Goal: Information Seeking & Learning: Learn about a topic

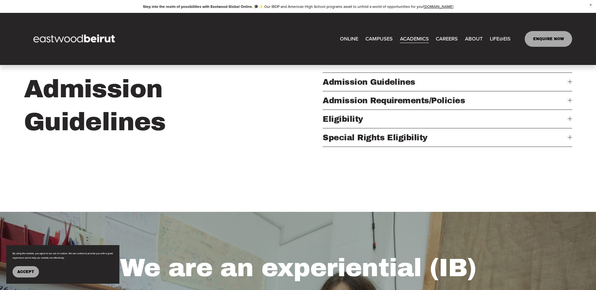
scroll to position [133, 0]
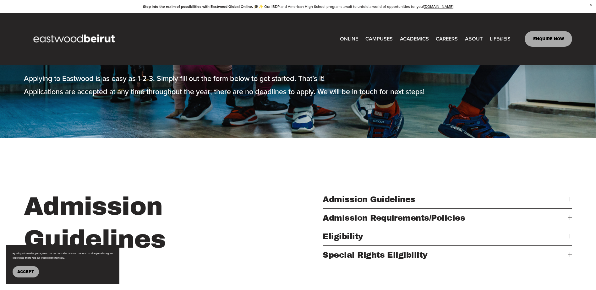
click at [569, 202] on div at bounding box center [570, 199] width 4 height 4
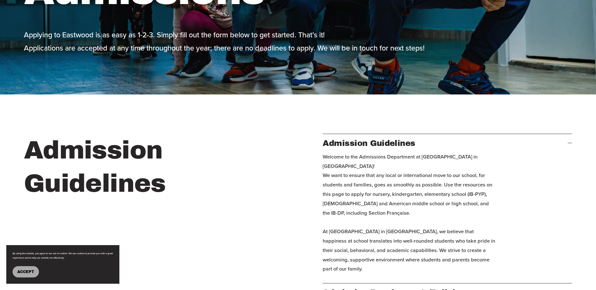
scroll to position [259, 0]
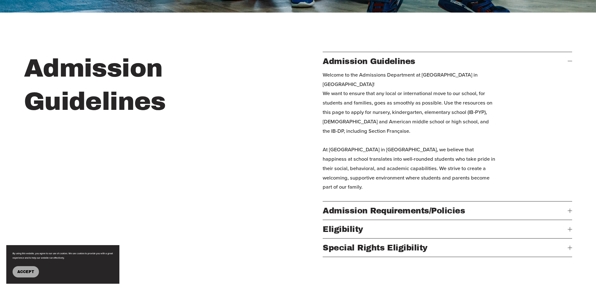
click at [568, 213] on div at bounding box center [570, 211] width 4 height 4
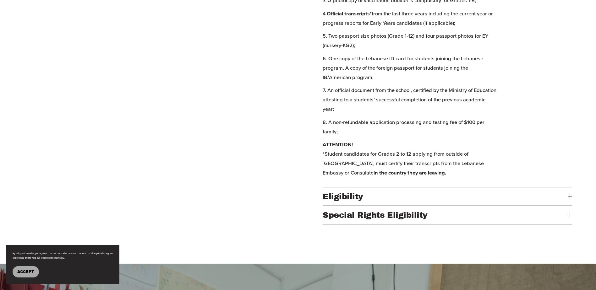
scroll to position [479, 0]
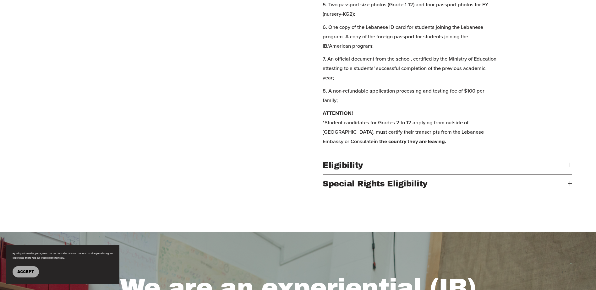
click at [571, 168] on div at bounding box center [570, 165] width 4 height 4
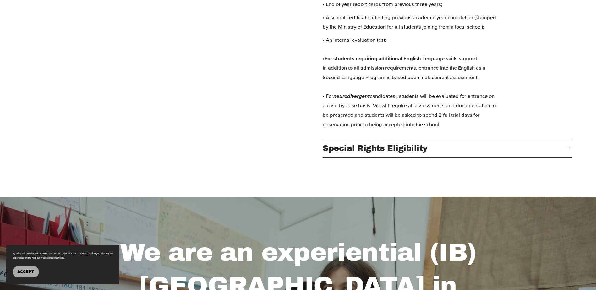
click at [568, 148] on div at bounding box center [570, 148] width 4 height 0
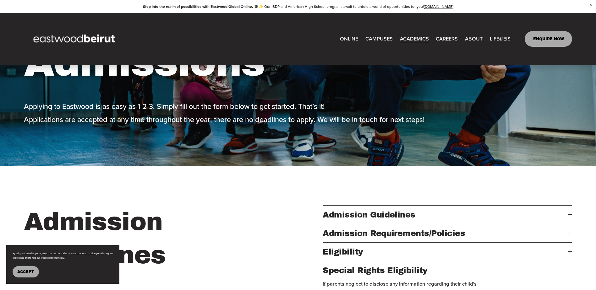
scroll to position [0, 0]
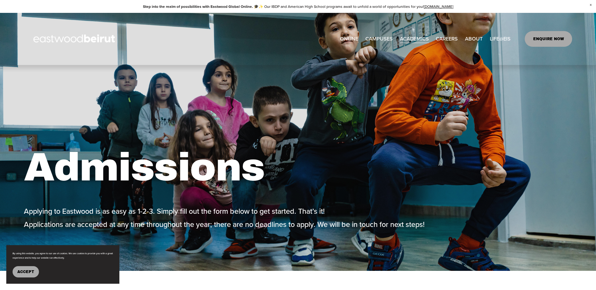
click at [384, 34] on link "CAMPUSES" at bounding box center [379, 39] width 27 height 10
click at [448, 38] on link "CAREERS" at bounding box center [447, 39] width 22 height 10
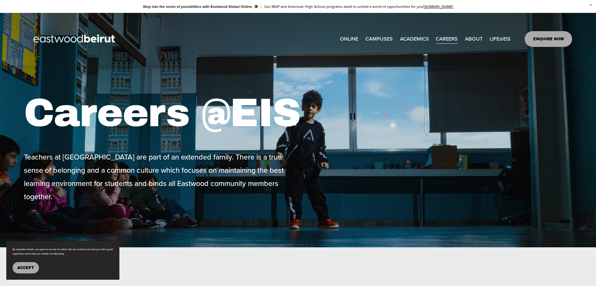
click at [469, 35] on span "ABOUT" at bounding box center [474, 38] width 18 height 9
